Goal: Information Seeking & Learning: Learn about a topic

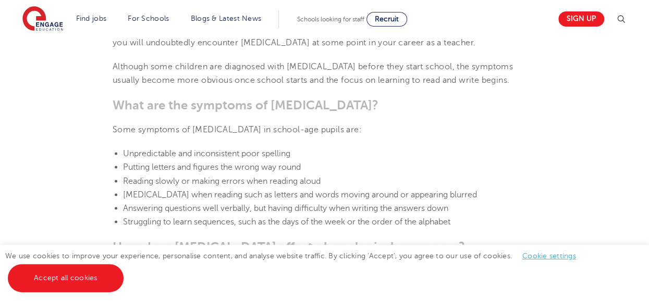
scroll to position [1000, 0]
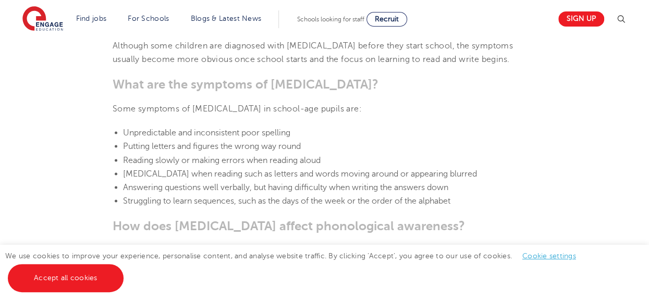
click at [355, 280] on div "We use cookies to improve your experience, personalise content, and analyse web…" at bounding box center [324, 273] width 649 height 56
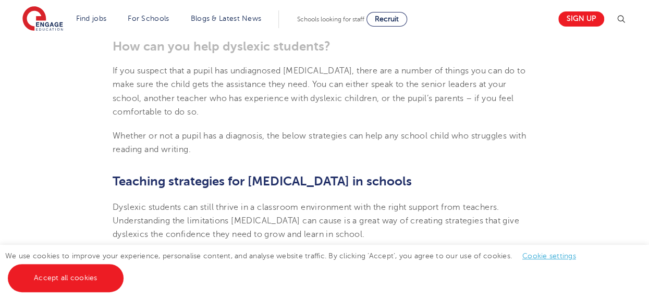
scroll to position [1530, 0]
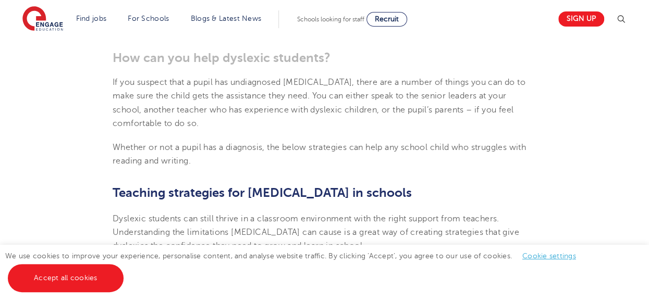
drag, startPoint x: 339, startPoint y: 161, endPoint x: 109, endPoint y: 54, distance: 253.5
click at [109, 54] on section "[DATE] Supporting [MEDICAL_DATA] in schools: 10 teaching strategies As a teache…" at bounding box center [324, 96] width 632 height 2680
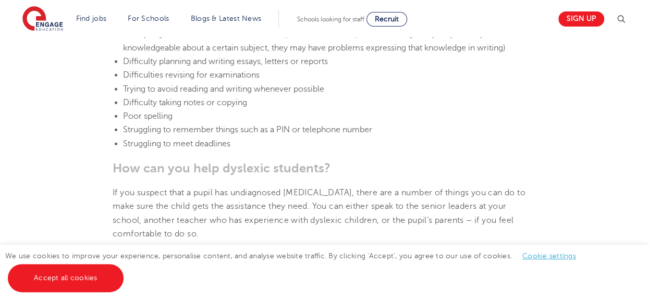
scroll to position [1405, 0]
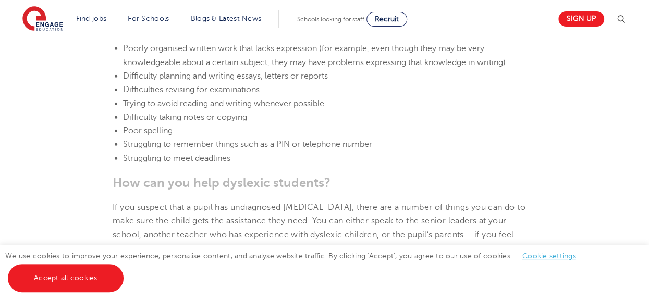
copy section "Lor ips dol sita consecte adipisci? El sed doeiusm temp i utlab etd magnaaliqua…"
click at [242, 157] on li "Struggling to meet deadlines" at bounding box center [329, 159] width 413 height 14
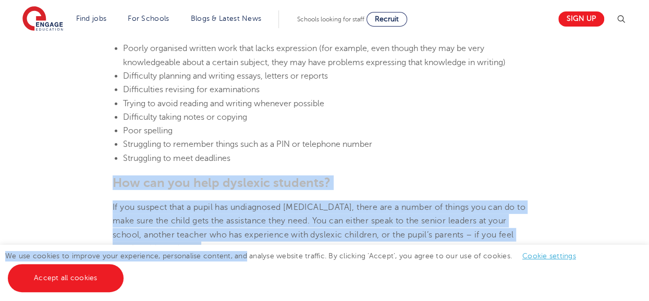
drag, startPoint x: 235, startPoint y: 158, endPoint x: 245, endPoint y: 252, distance: 94.3
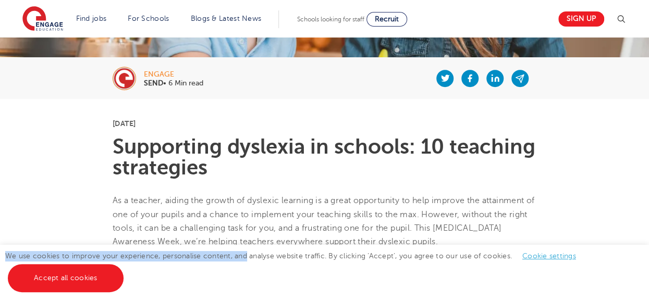
scroll to position [215, 0]
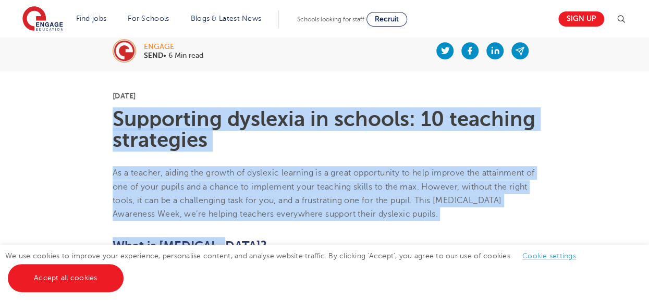
drag, startPoint x: 118, startPoint y: 114, endPoint x: 386, endPoint y: 230, distance: 292.3
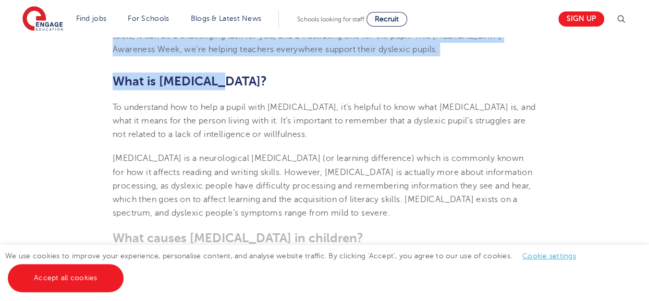
scroll to position [382, 0]
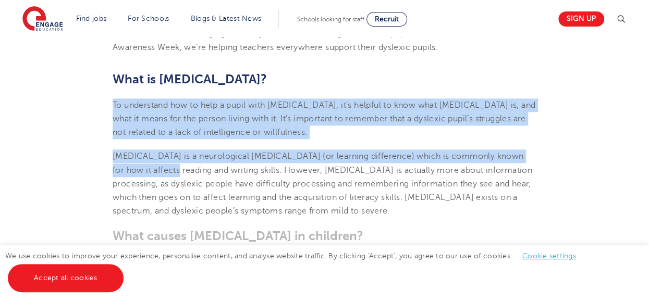
drag, startPoint x: 113, startPoint y: 103, endPoint x: 144, endPoint y: 169, distance: 73.2
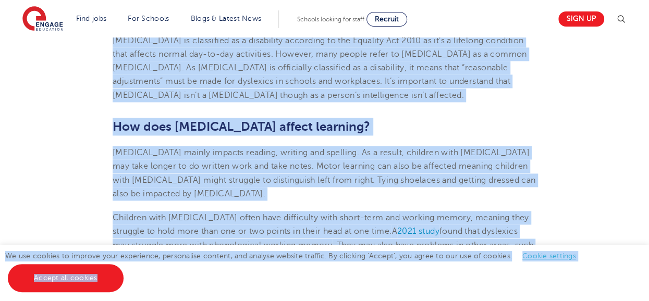
scroll to position [686, 0]
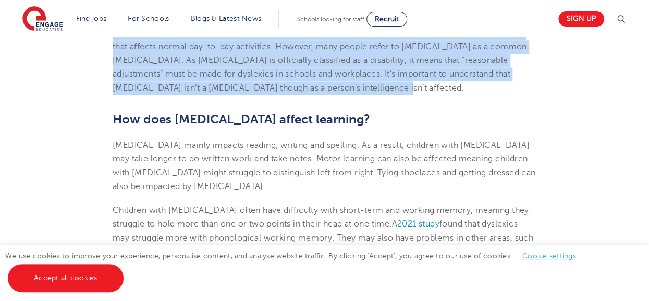
drag, startPoint x: 116, startPoint y: 45, endPoint x: 354, endPoint y: 88, distance: 242.4
copy section "Loremipsum dolorsit am consect: 10 adipisci elitseddoe Te i utlabor, etdolo mag…"
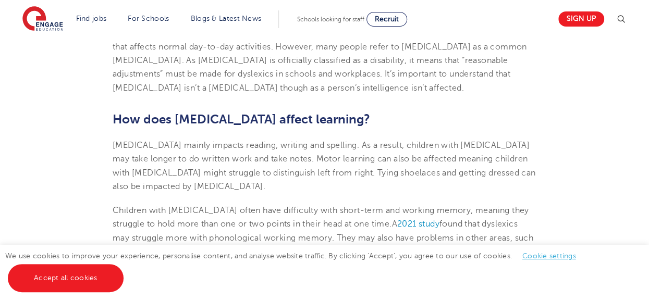
click at [114, 116] on b "How does [MEDICAL_DATA] affect learning?" at bounding box center [241, 119] width 257 height 15
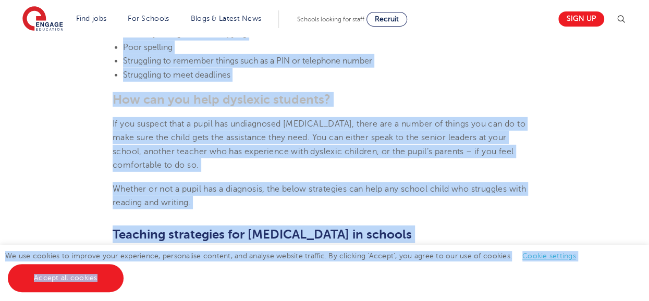
scroll to position [1492, 0]
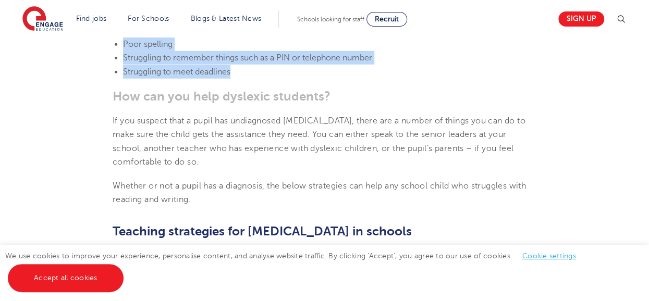
drag, startPoint x: 114, startPoint y: 116, endPoint x: 239, endPoint y: 76, distance: 131.5
click at [239, 76] on section "[DATE] Supporting [MEDICAL_DATA] in schools: 10 teaching strategies As a teache…" at bounding box center [324, 135] width 632 height 2680
copy section "Lor ipsu dolorsit ametco adipisci? Elitsedd eiusmo tempori utlabor, etdolor mag…"
